Goal: Obtain resource: Download file/media

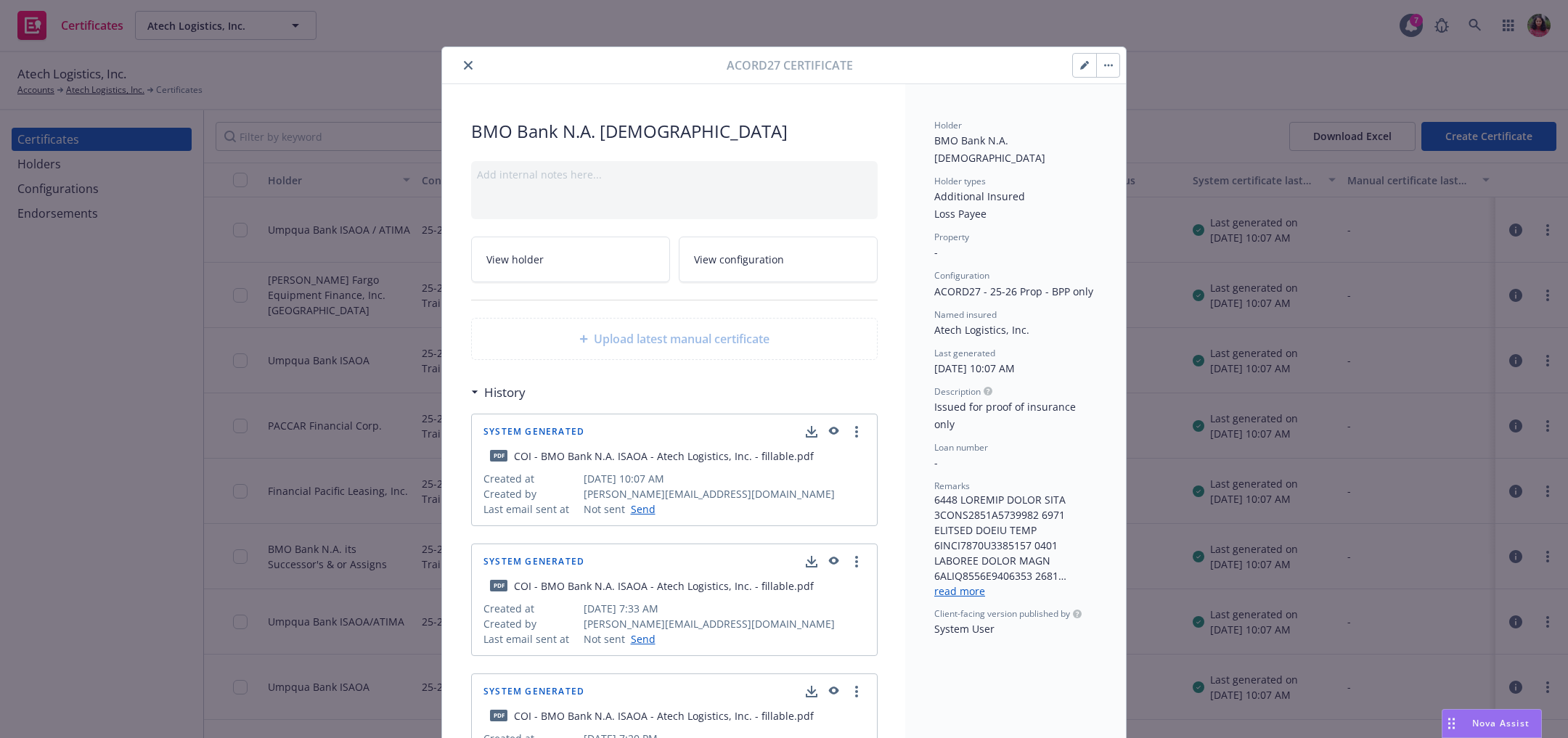
click at [1105, 65] on icon "button" at bounding box center [1106, 66] width 2 height 2
click at [1078, 57] on button "button" at bounding box center [1084, 65] width 23 height 23
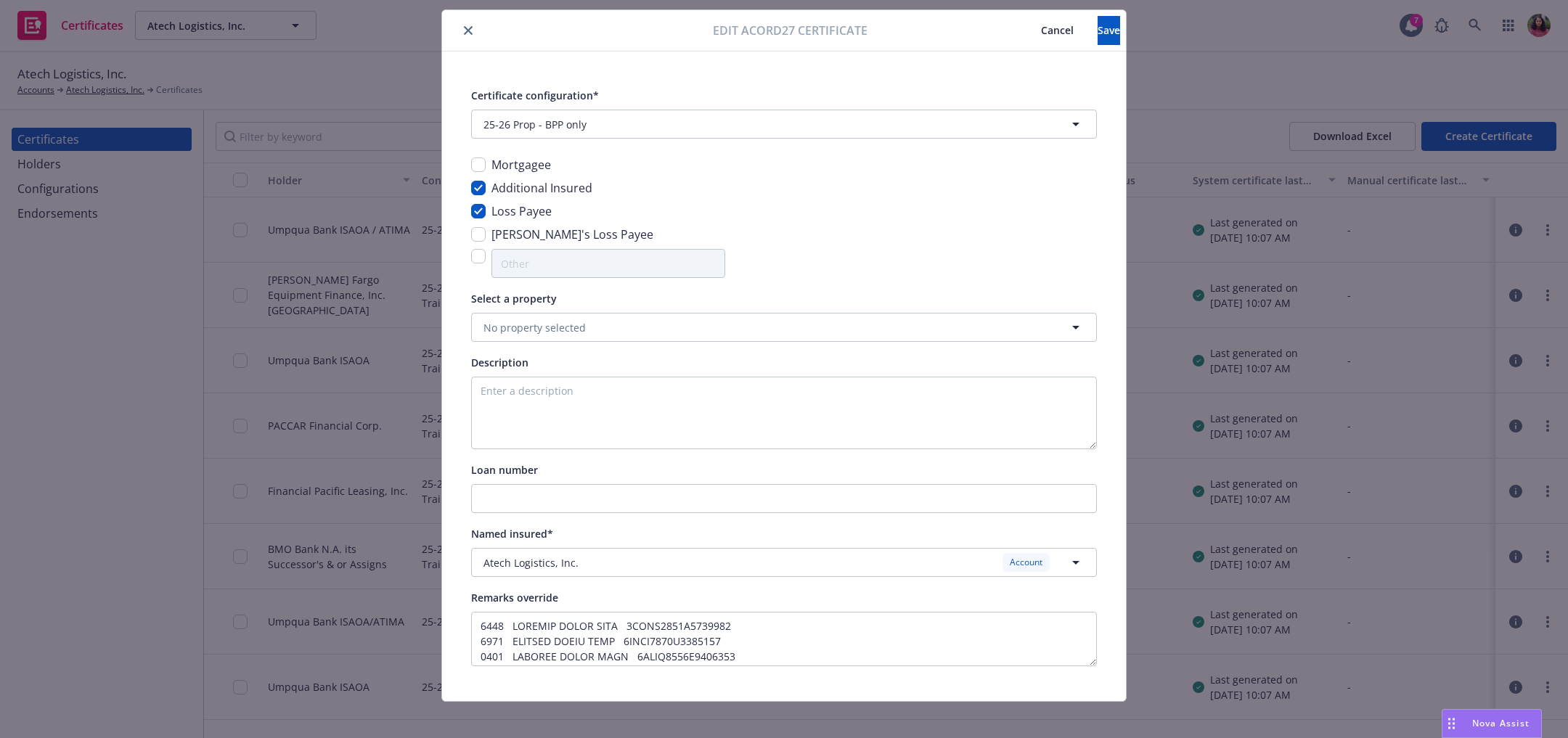
scroll to position [46, 0]
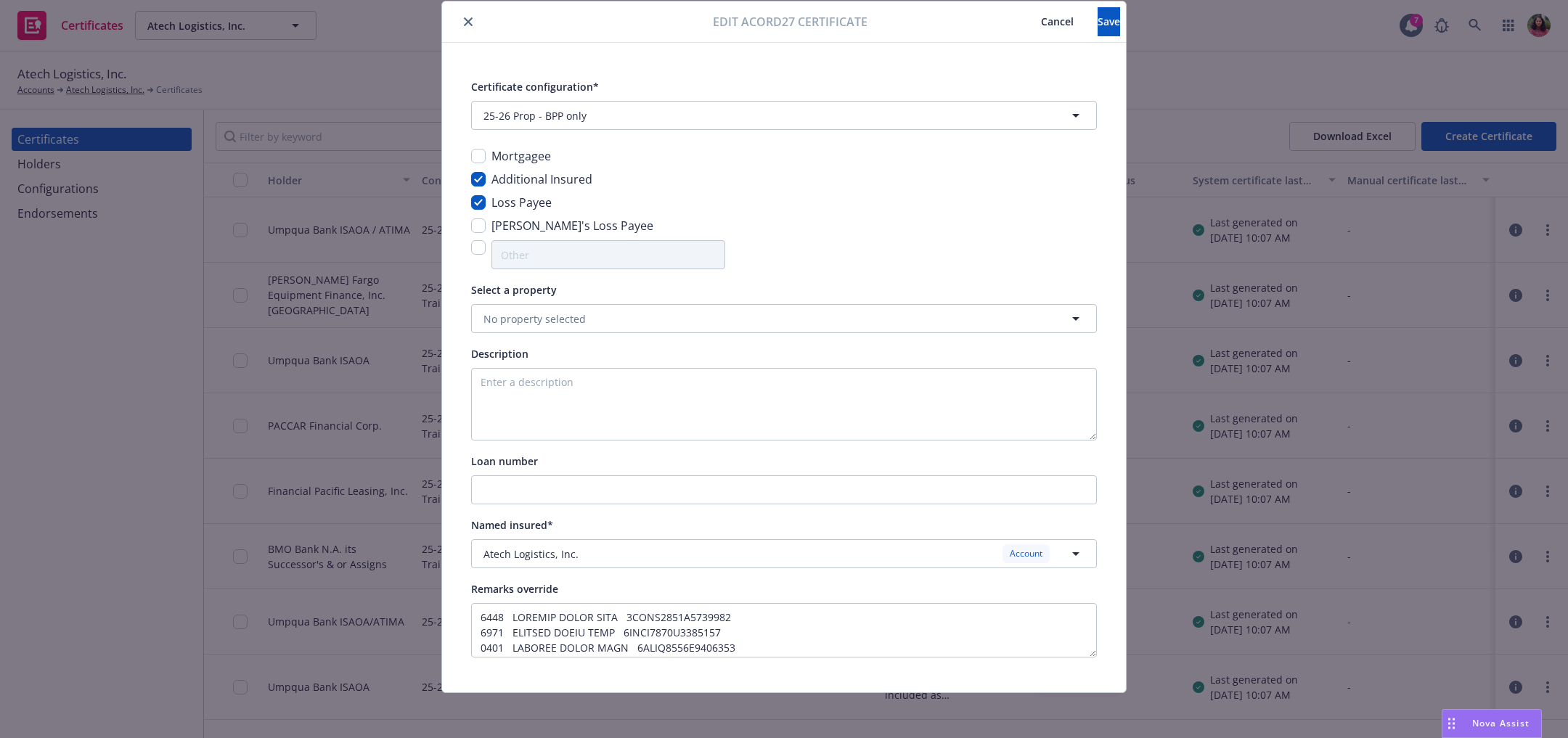
click at [1041, 17] on span "Cancel" at bounding box center [1057, 22] width 33 height 14
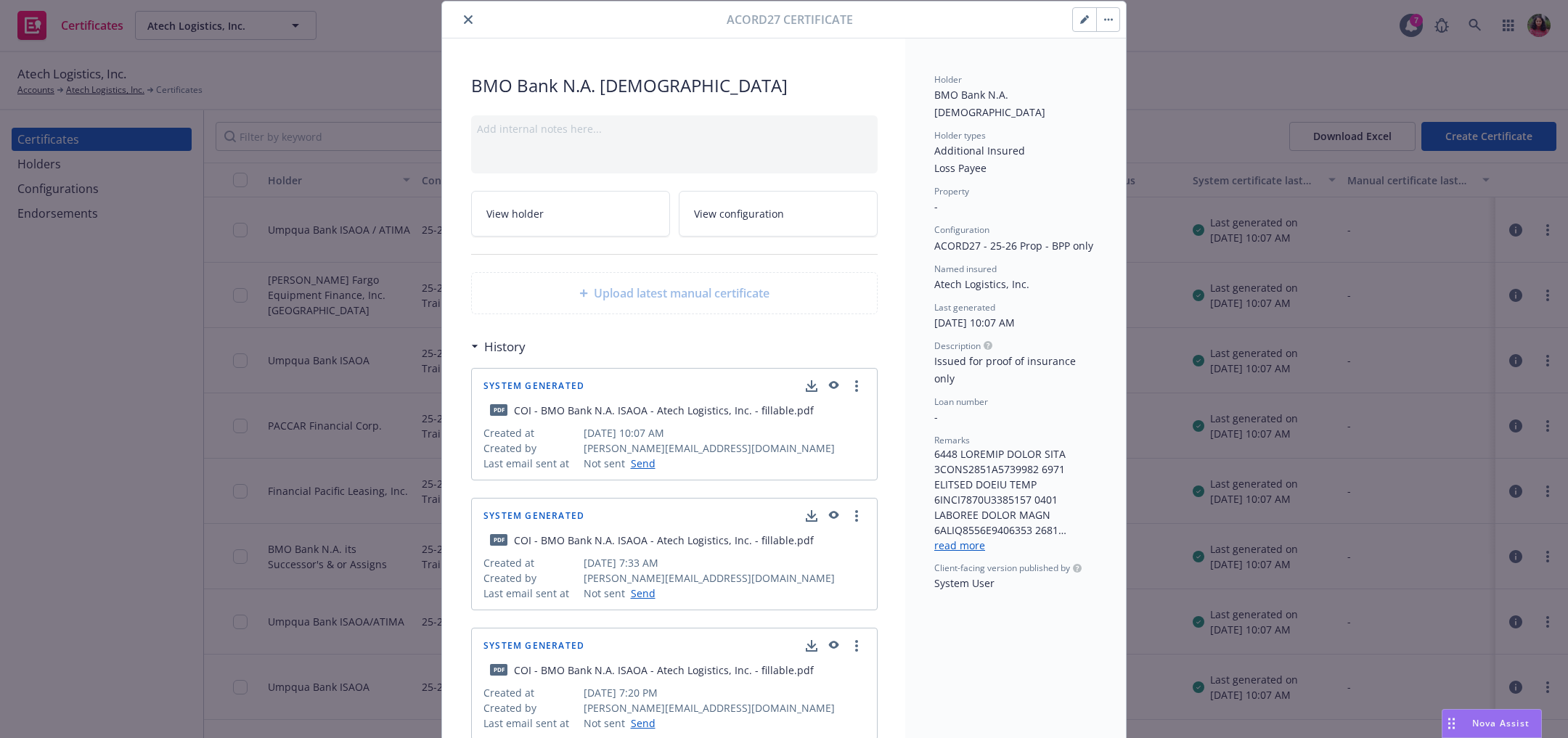
click at [1103, 25] on button "button" at bounding box center [1108, 19] width 23 height 23
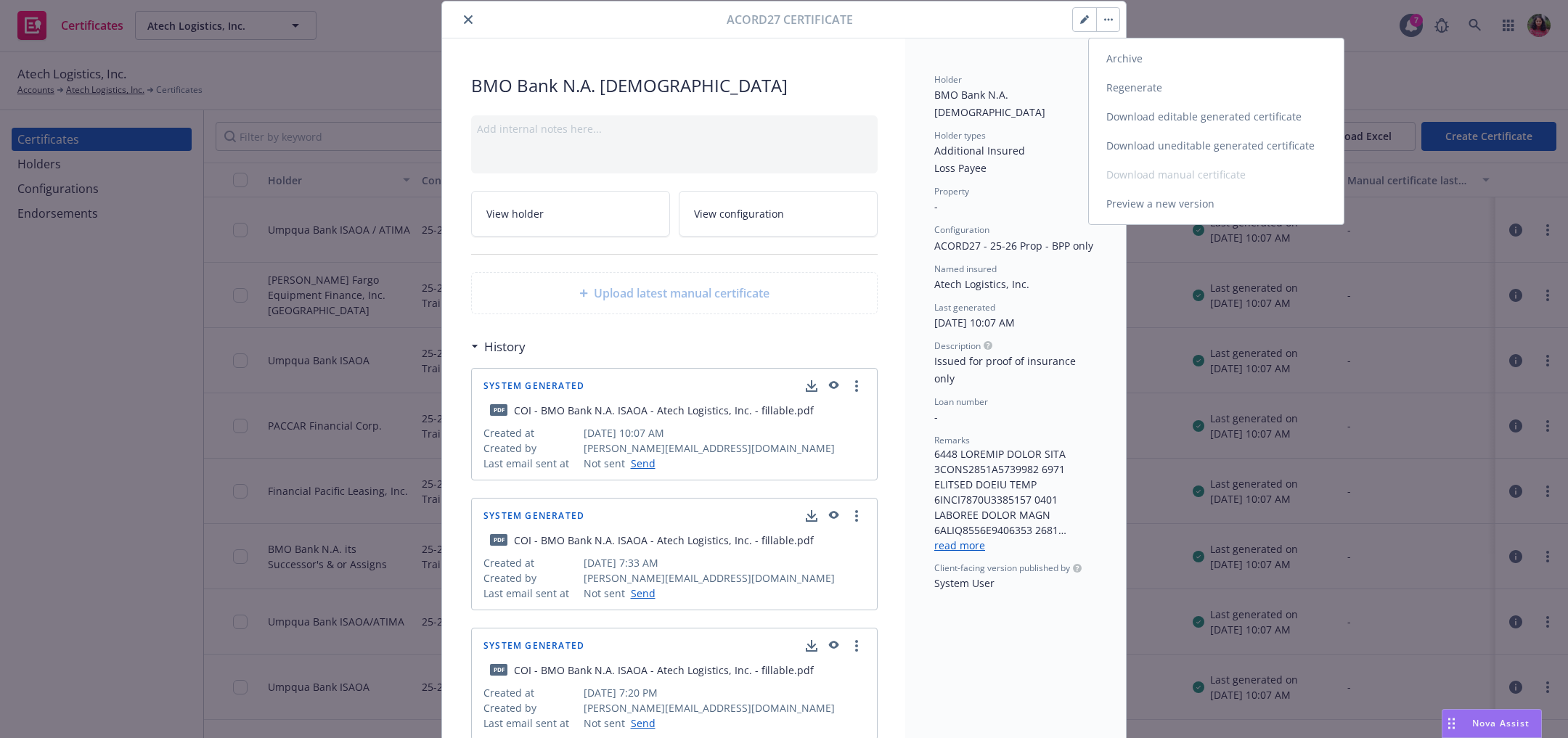
click at [1225, 147] on link "Download uneditable generated certificate" at bounding box center [1215, 146] width 255 height 29
